Goal: Transaction & Acquisition: Purchase product/service

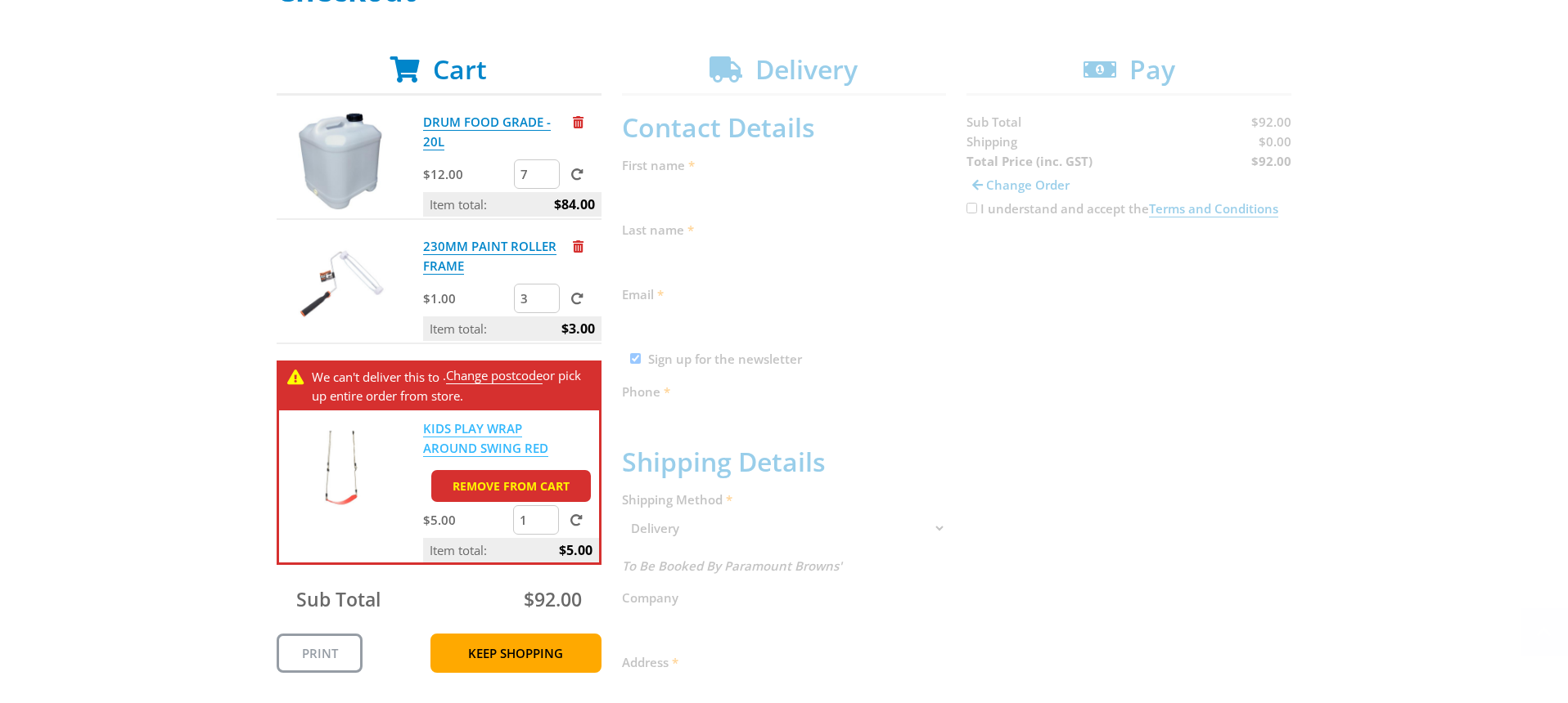
scroll to position [305, 0]
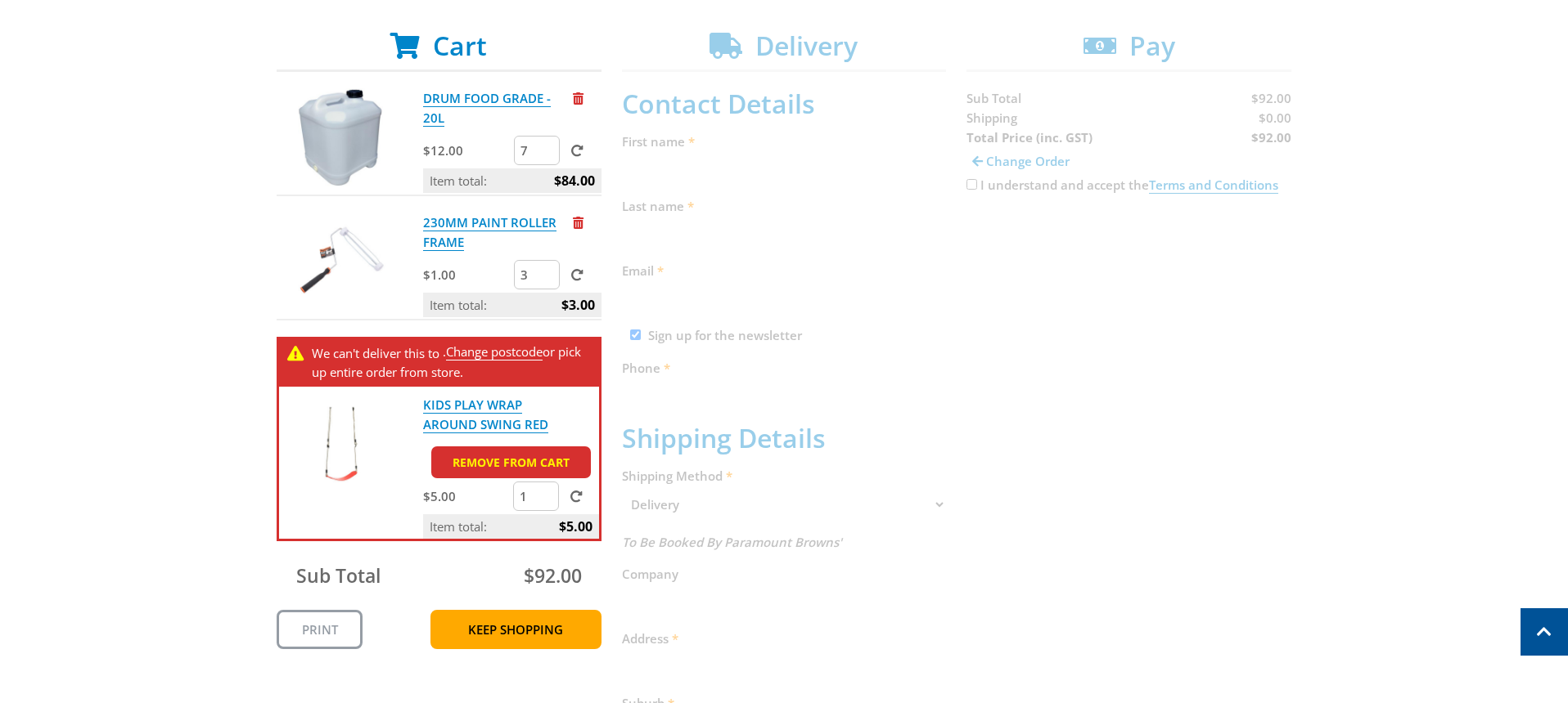
click at [494, 462] on link "Remove from cart" at bounding box center [511, 463] width 160 height 32
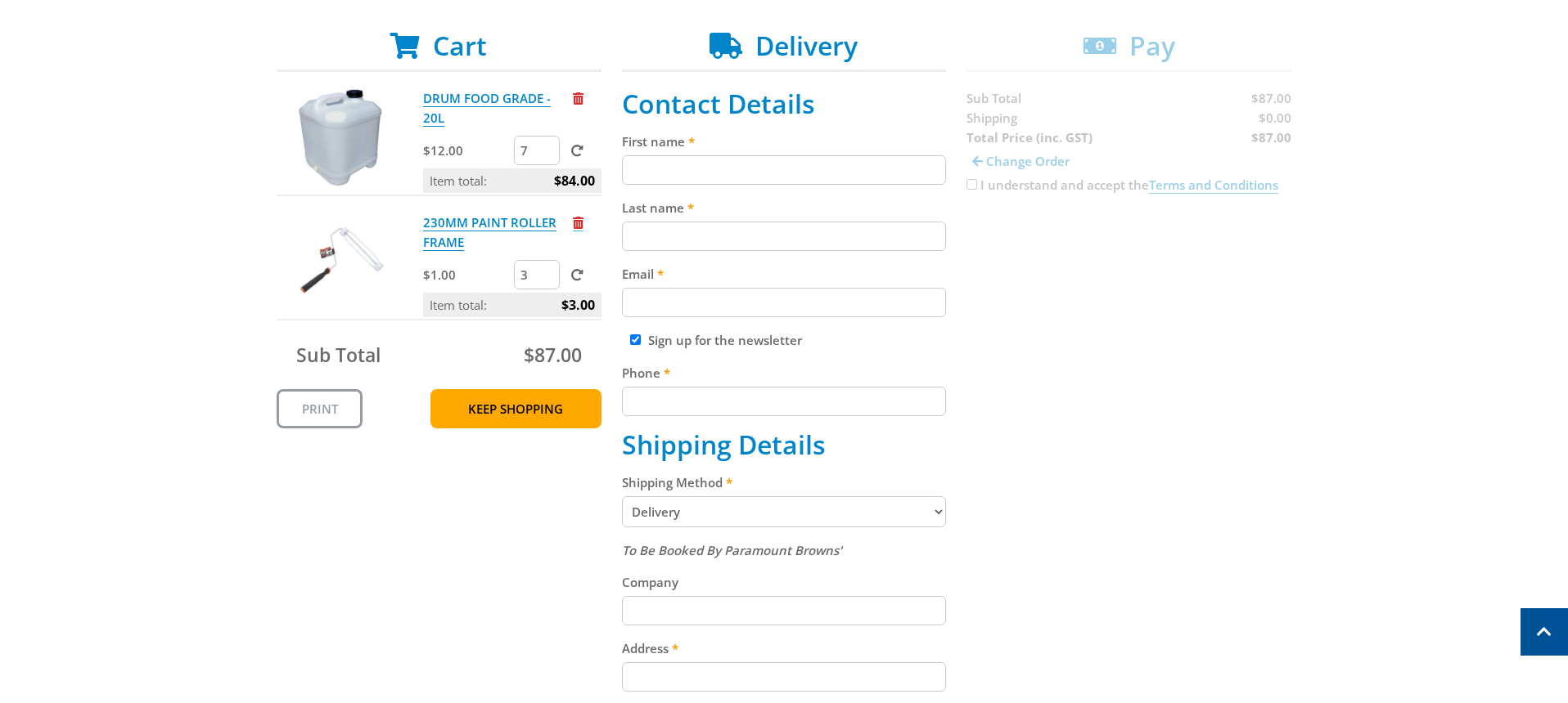
click at [578, 218] on span "Remove from cart" at bounding box center [578, 223] width 11 height 12
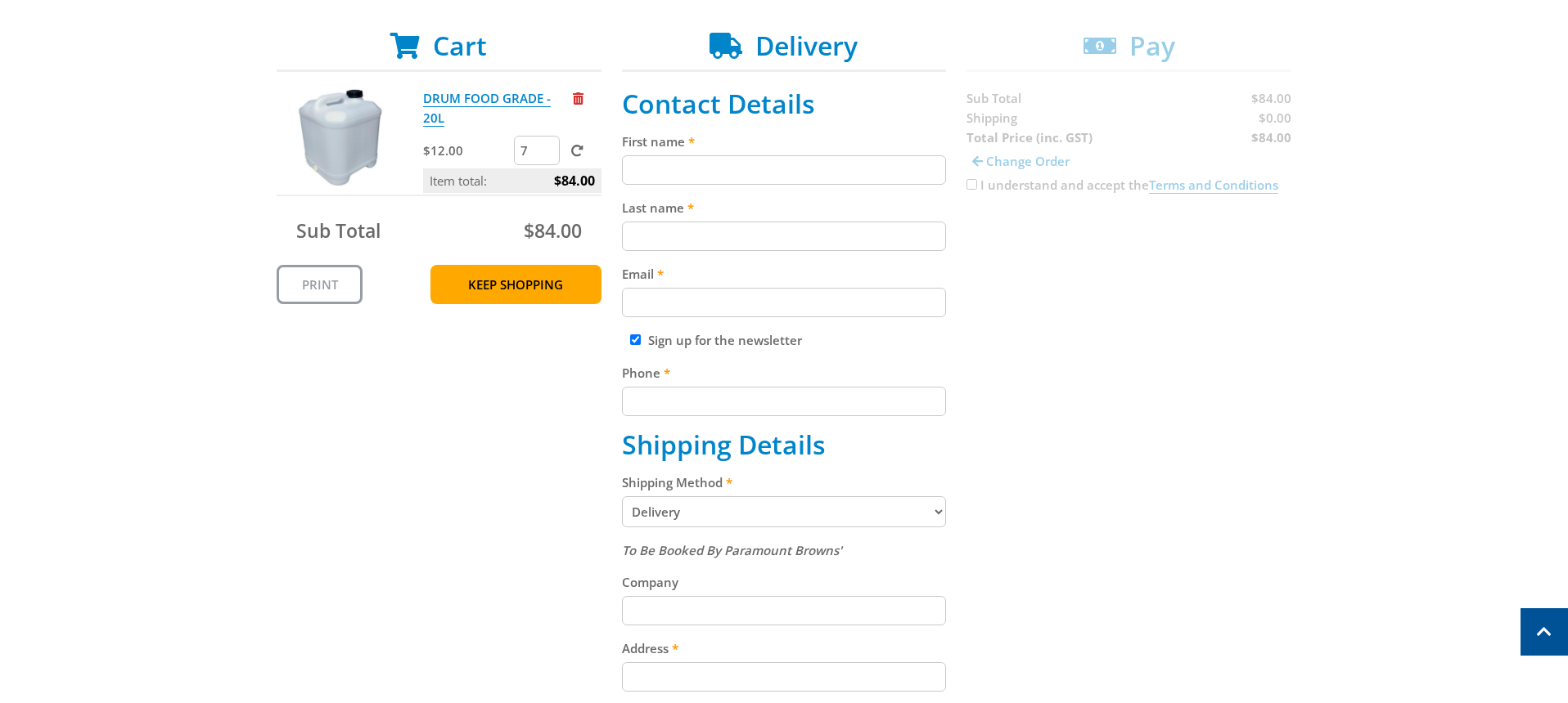
click at [675, 161] on input "First name" at bounding box center [784, 170] width 325 height 29
type input "Alysha"
type input "Hack"
type input "[EMAIL_ADDRESS][DOMAIN_NAME]"
type input "0434265777"
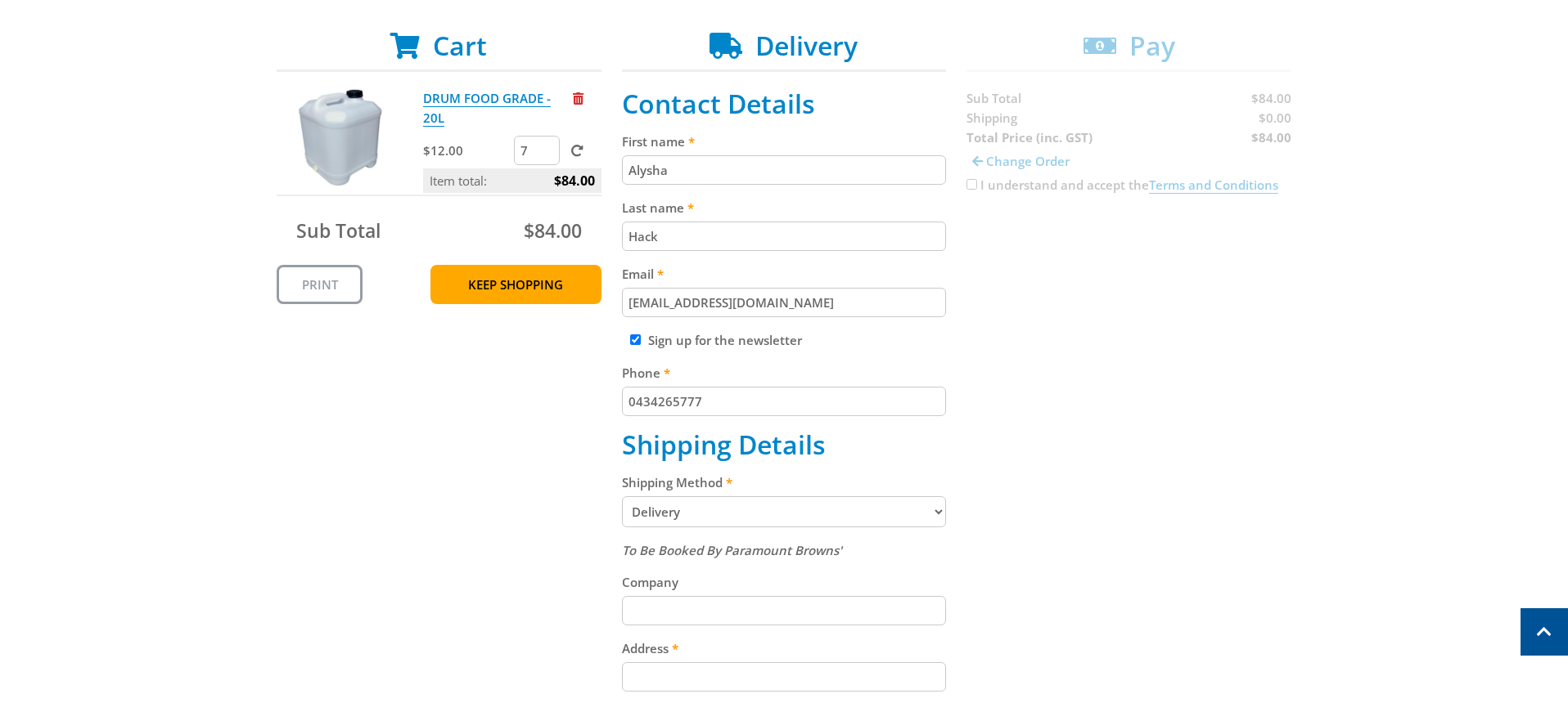
type input "Stray Willow - 93637042061"
type input "[STREET_ADDRESS]"
type input "Bellambi"
type input "2518"
select select "[GEOGRAPHIC_DATA]"
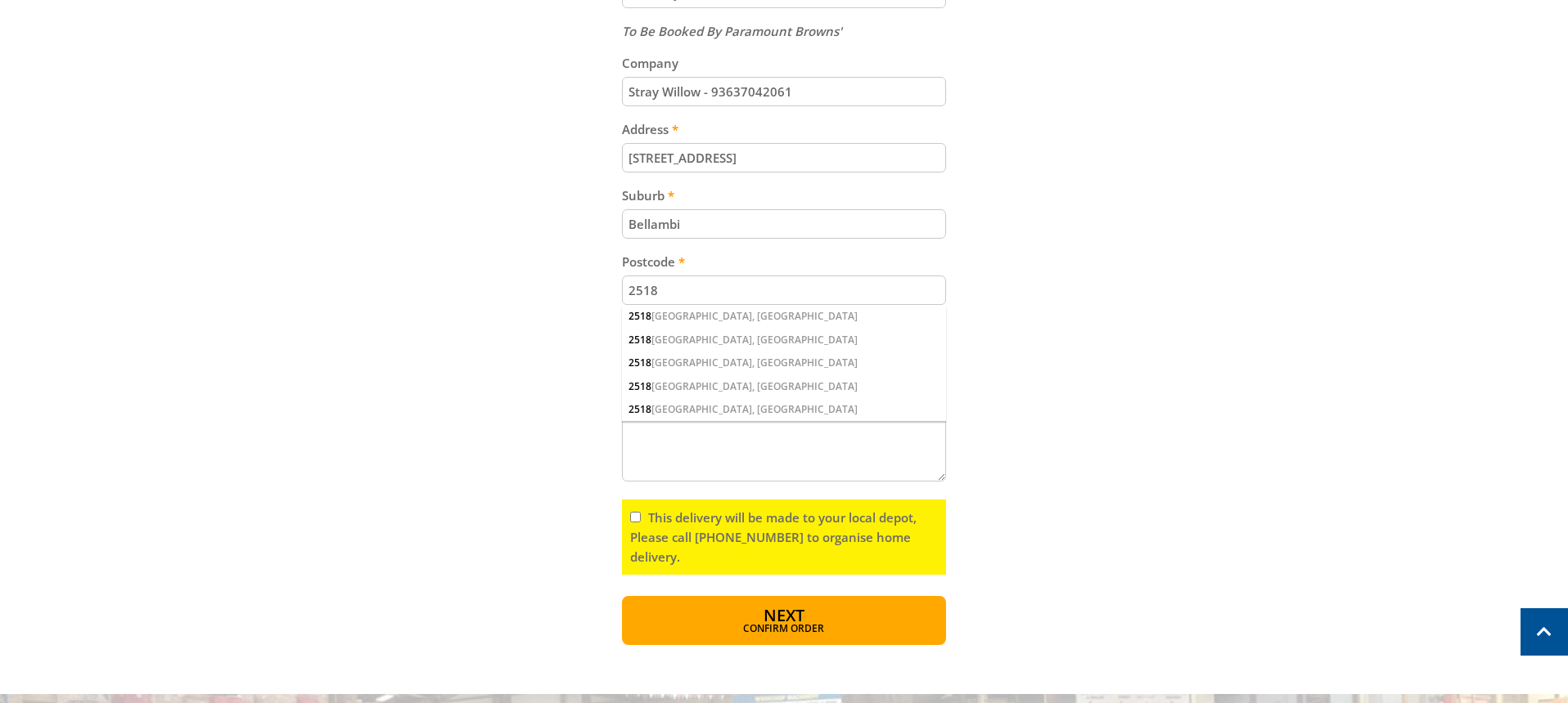
scroll to position [827, 0]
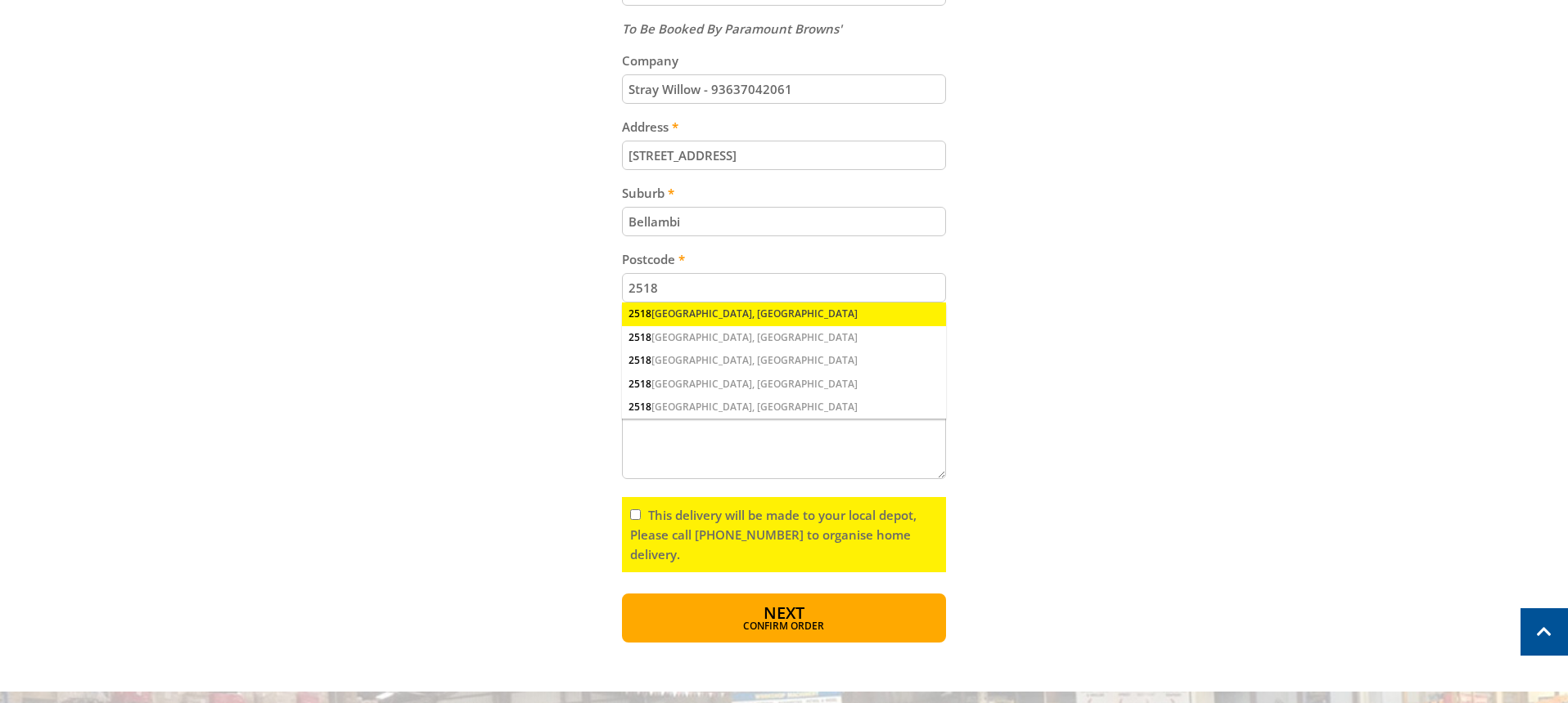
click at [660, 314] on div "[STREET_ADDRESS]" at bounding box center [784, 314] width 325 height 23
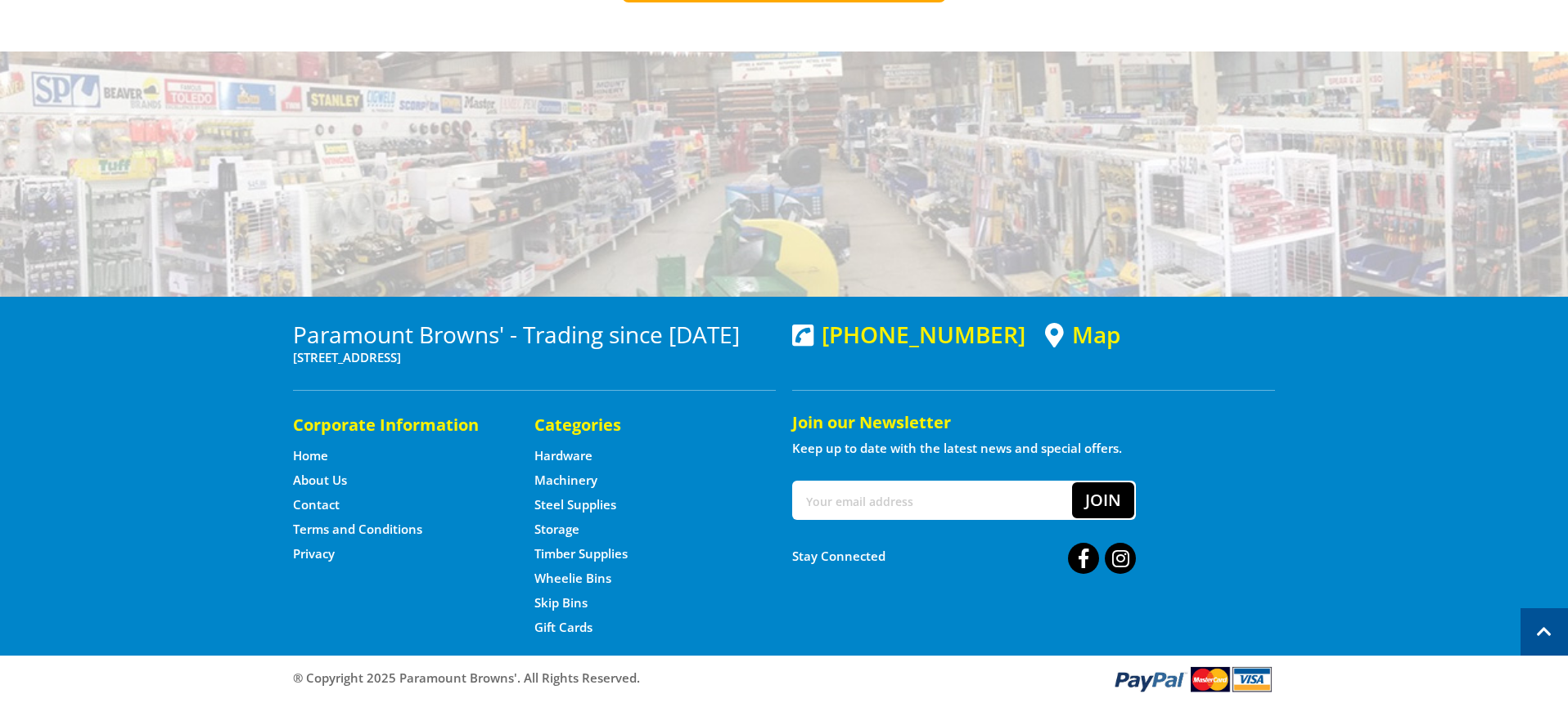
scroll to position [0, 0]
